Goal: Transaction & Acquisition: Purchase product/service

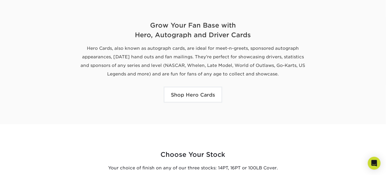
scroll to position [53, 0]
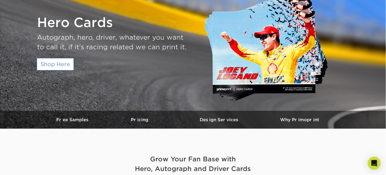
click at [58, 60] on link "Shop Here" at bounding box center [55, 64] width 37 height 12
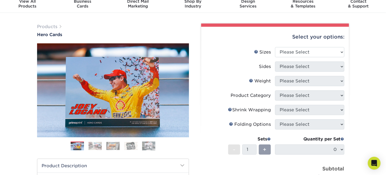
scroll to position [27, 0]
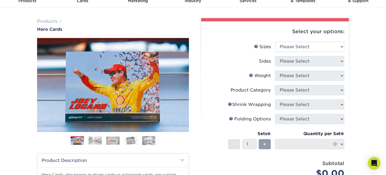
click at [128, 140] on img at bounding box center [130, 140] width 13 height 8
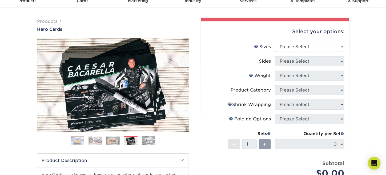
click at [147, 141] on img at bounding box center [148, 140] width 13 height 9
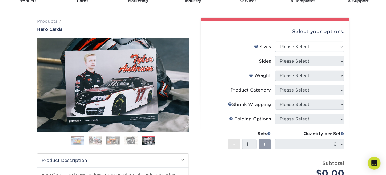
click at [113, 138] on img at bounding box center [112, 140] width 13 height 8
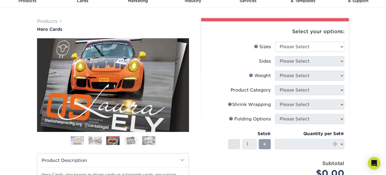
click at [96, 139] on img at bounding box center [95, 140] width 13 height 8
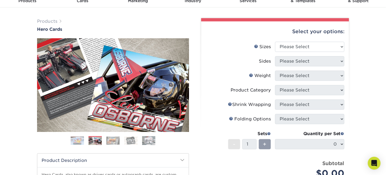
click at [151, 136] on img at bounding box center [148, 140] width 13 height 9
